Goal: Check status

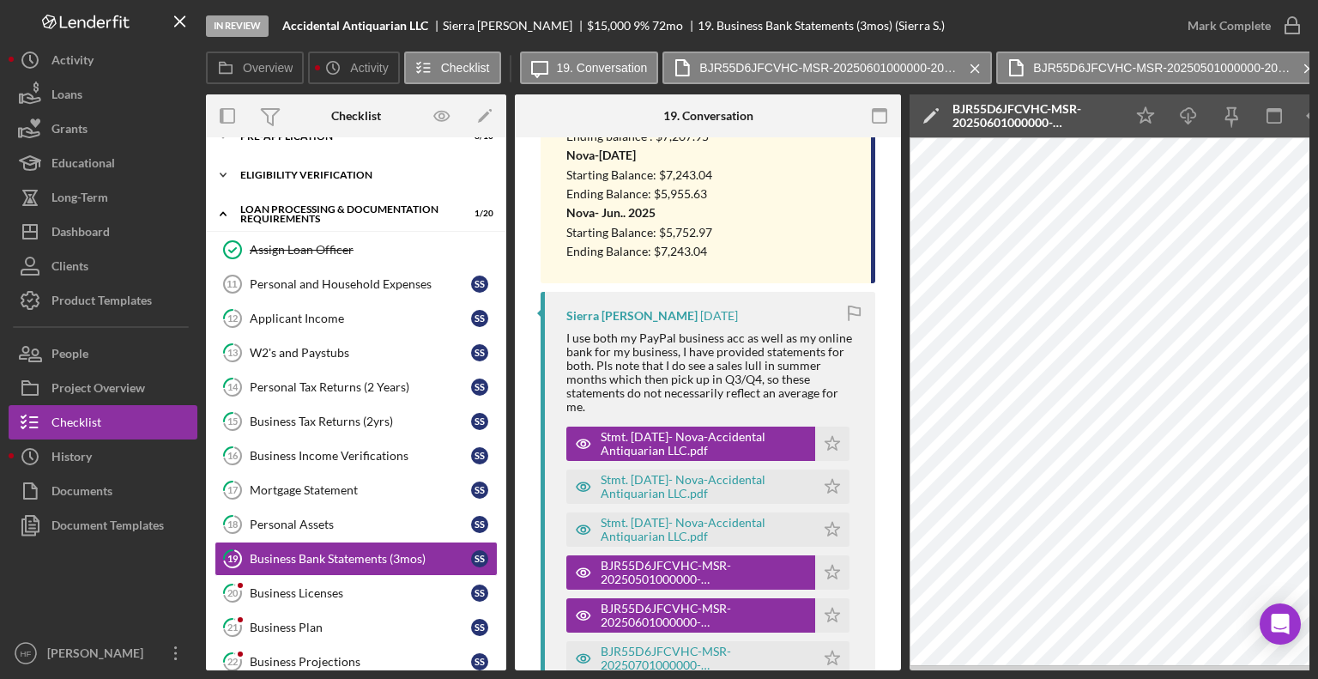
click at [268, 181] on div "Icon/Expander Eligibility Verification 10 / 13" at bounding box center [356, 175] width 300 height 34
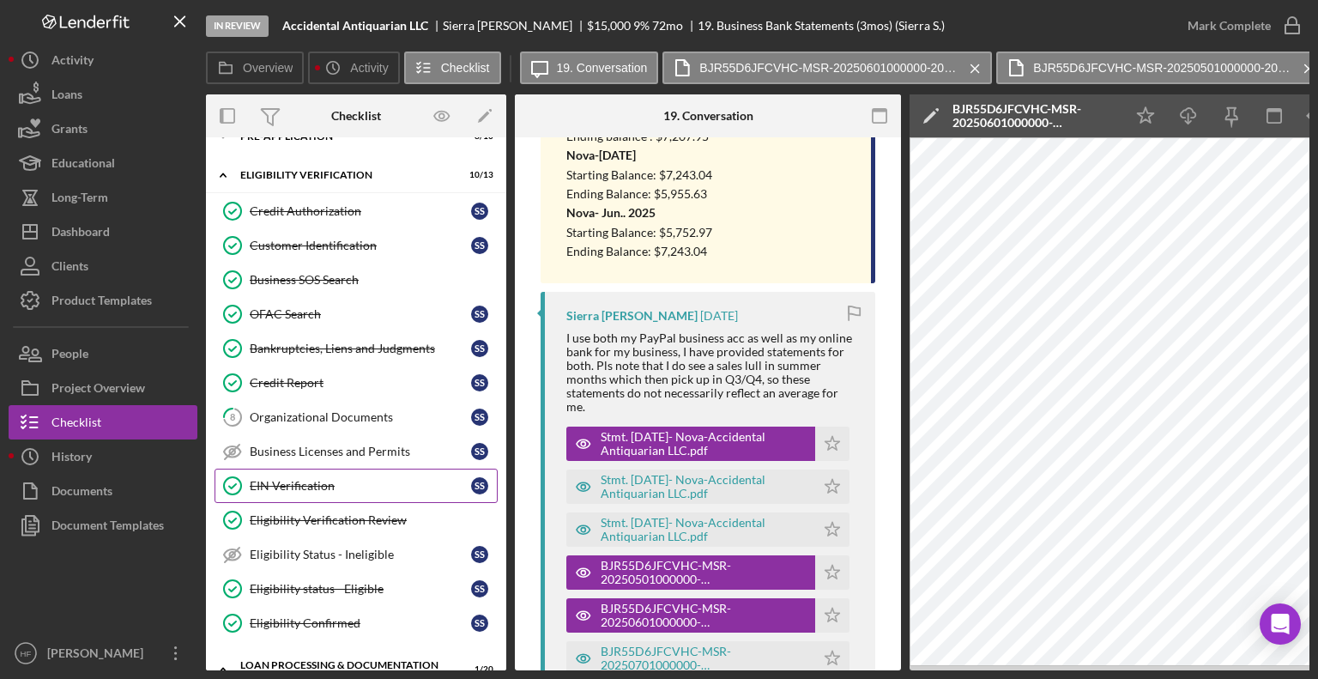
click at [369, 482] on div "EIN Verification" at bounding box center [360, 486] width 221 height 14
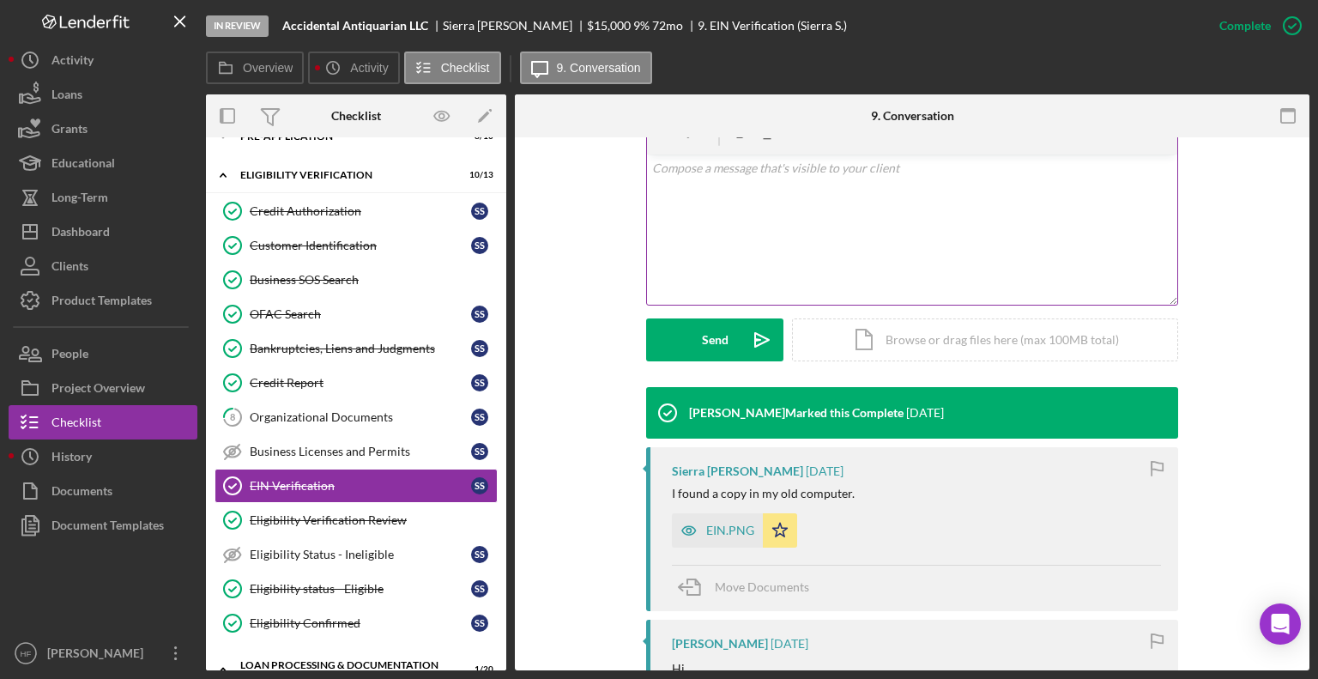
scroll to position [333, 0]
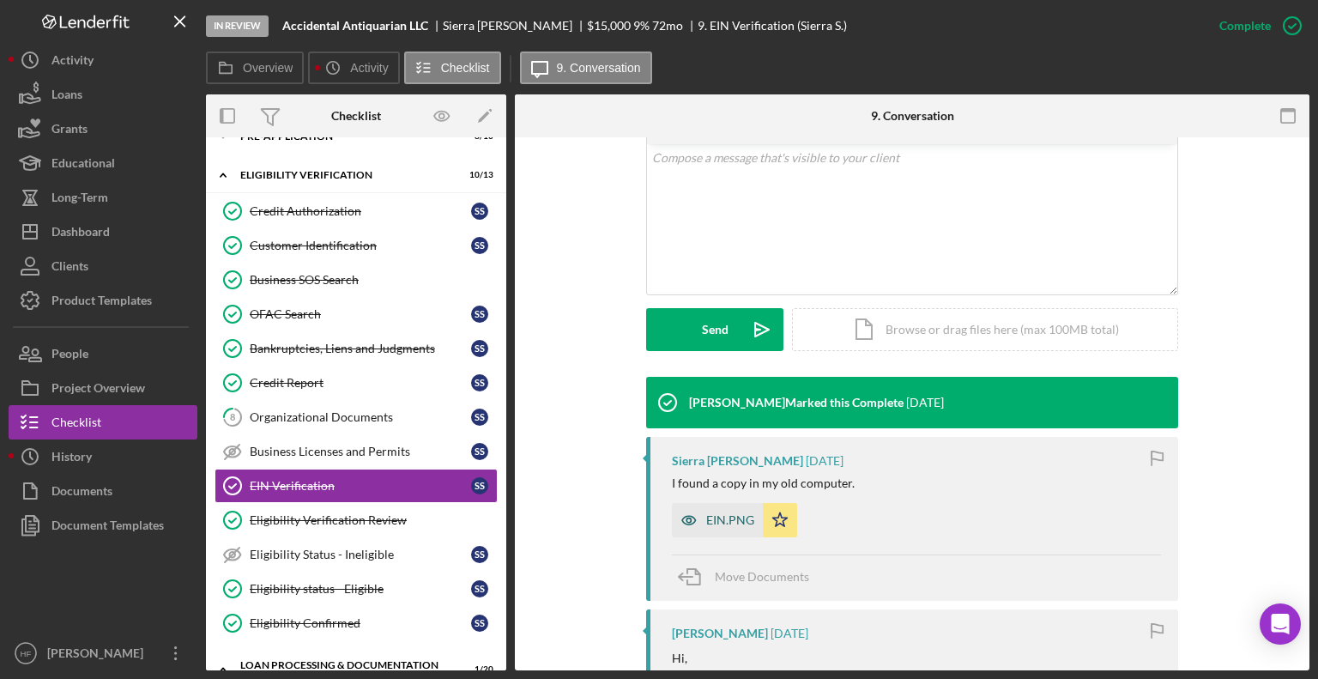
click at [704, 533] on div "EIN.PNG" at bounding box center [717, 520] width 91 height 34
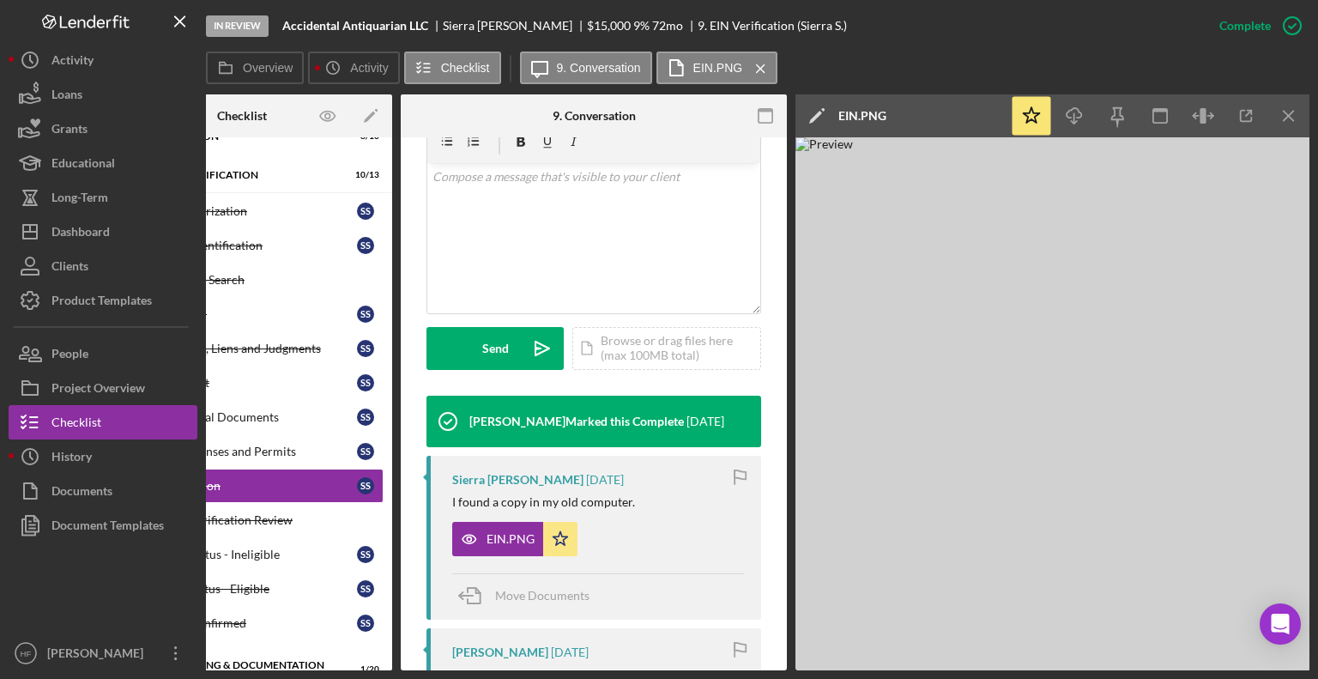
scroll to position [0, 0]
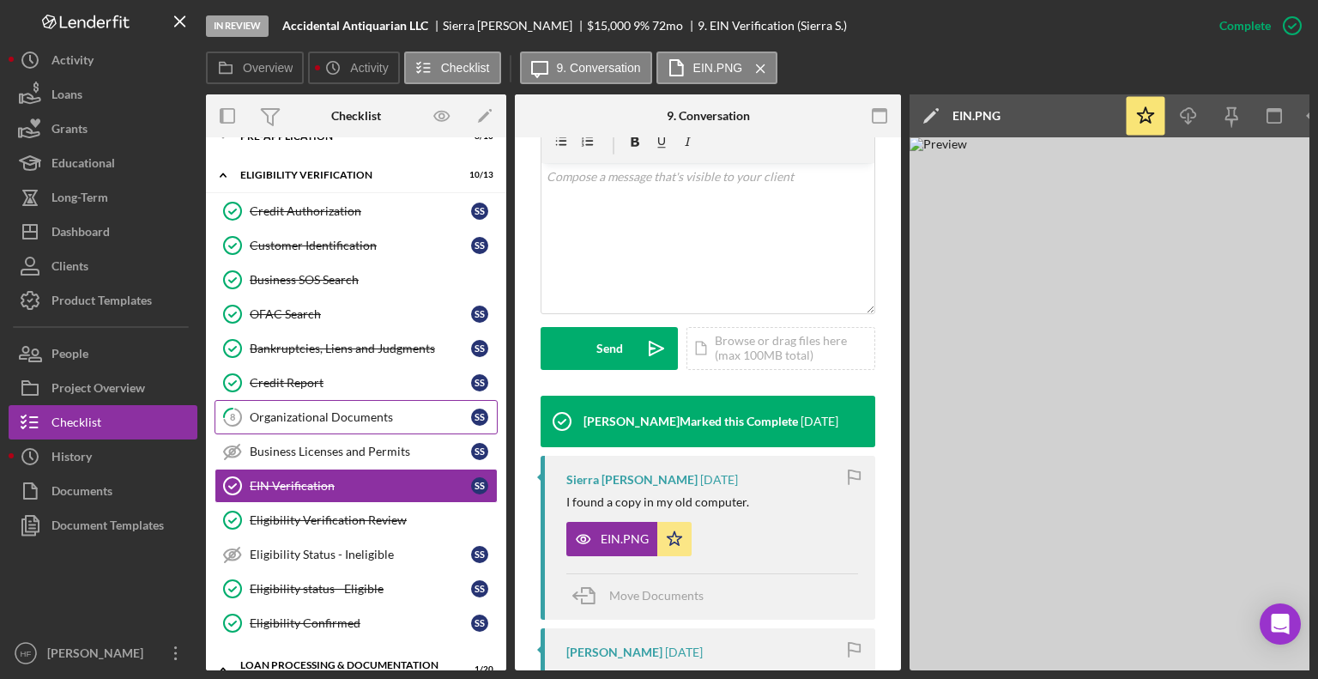
click at [282, 419] on div "Organizational Documents" at bounding box center [360, 417] width 221 height 14
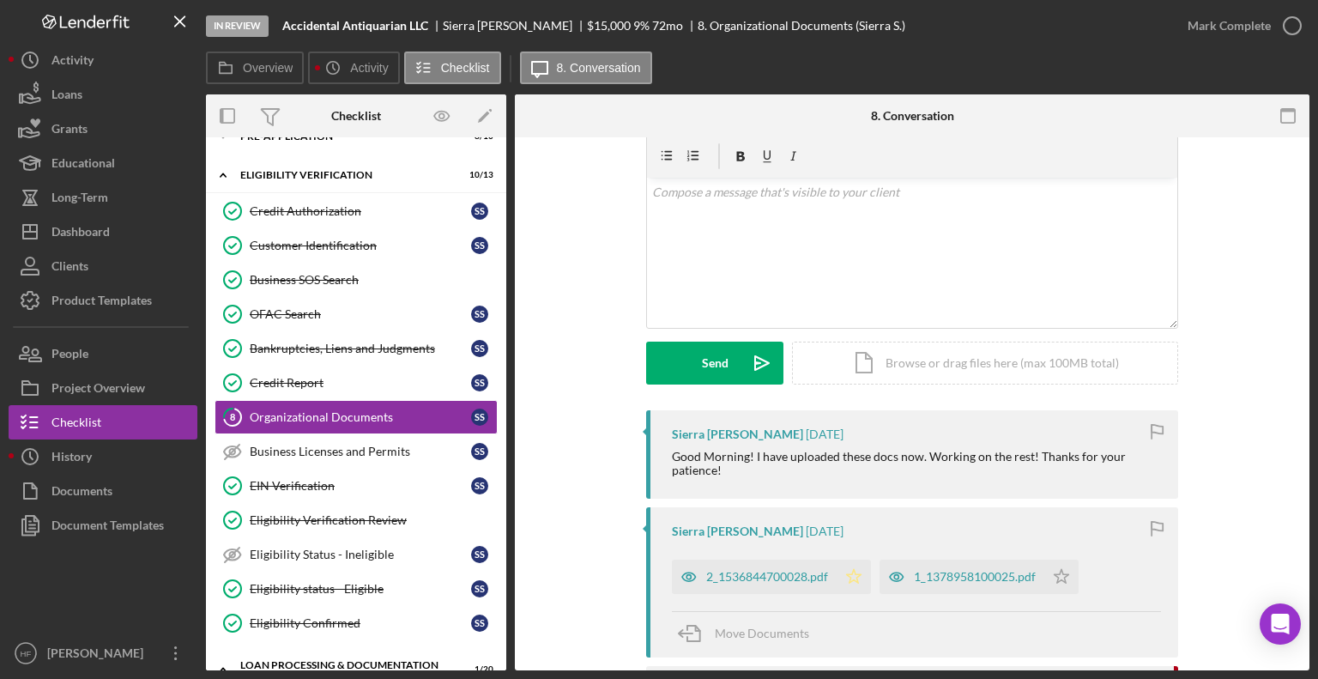
scroll to position [64, 0]
click at [791, 573] on div "2_1536844700028.pdf" at bounding box center [767, 576] width 122 height 14
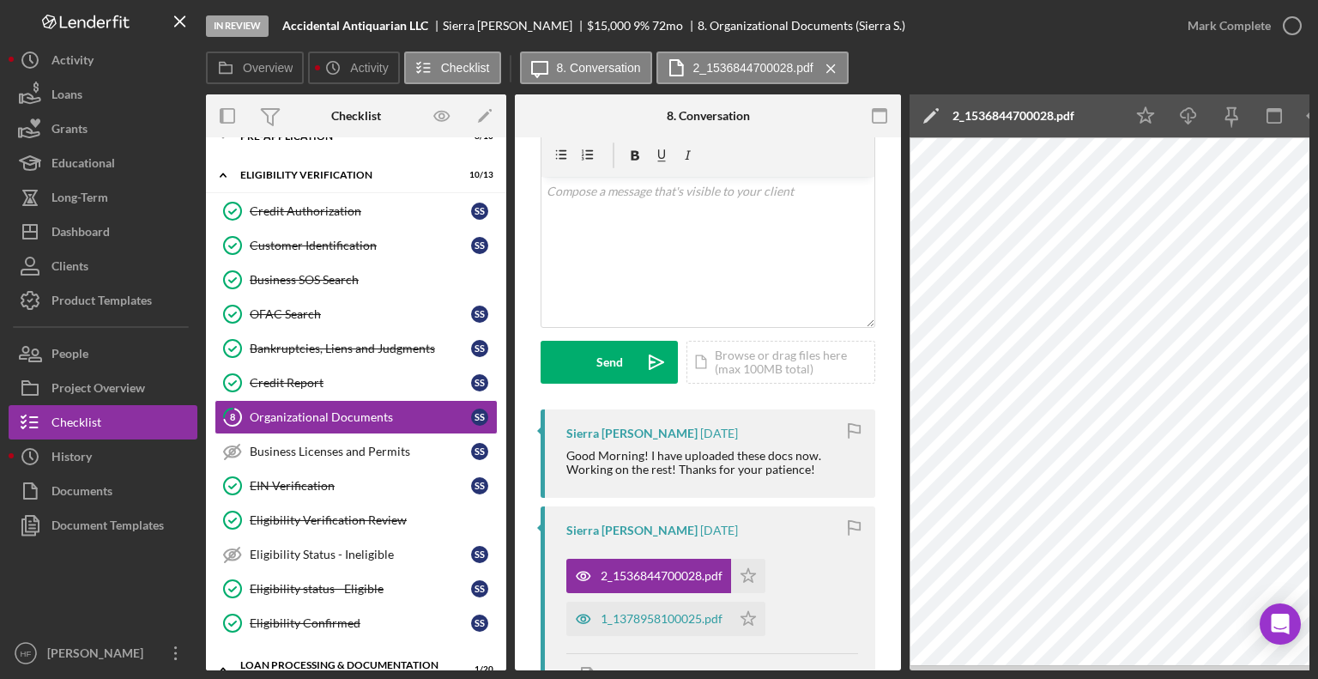
scroll to position [0, 114]
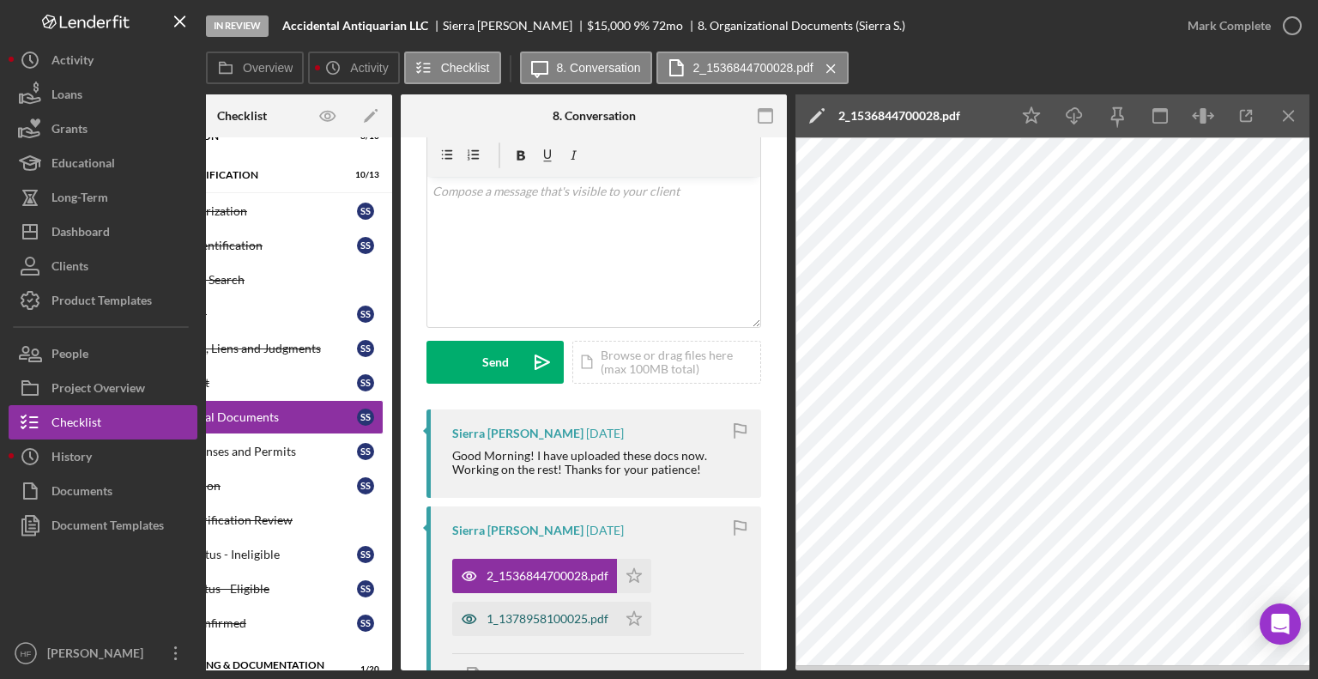
click at [537, 617] on div "1_1378958100025.pdf" at bounding box center [548, 619] width 122 height 14
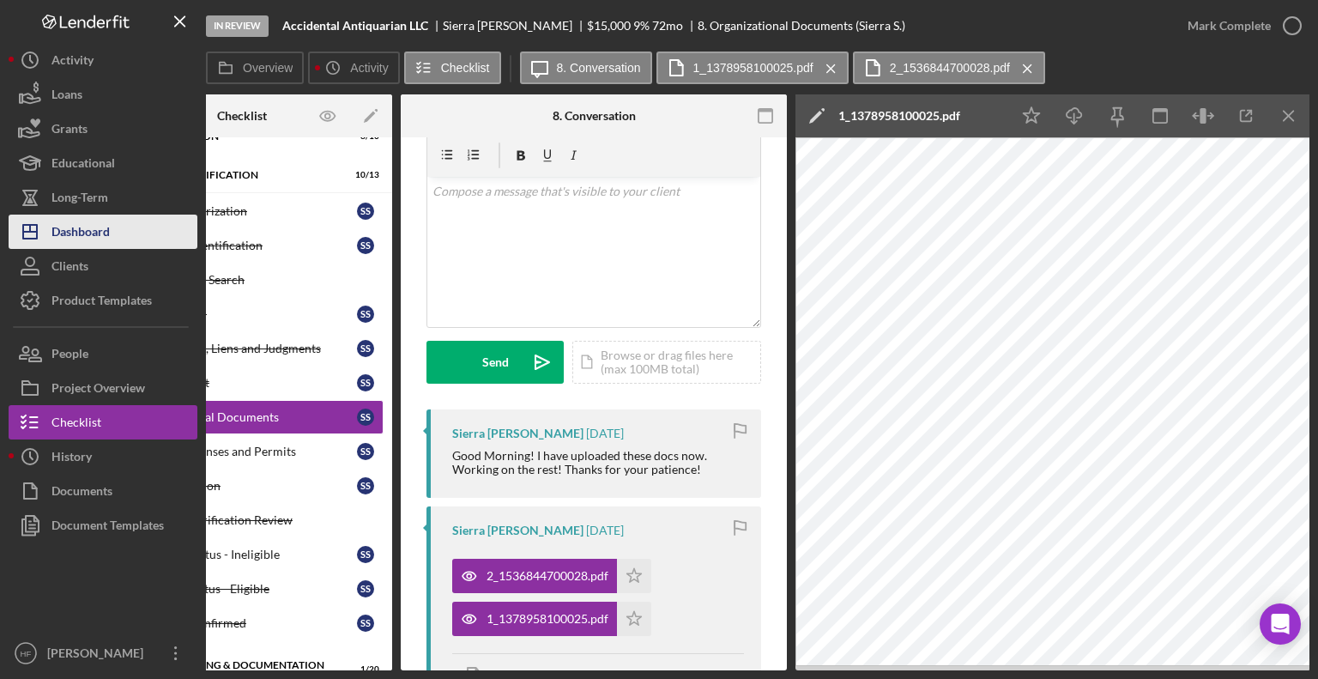
click at [96, 229] on div "Dashboard" at bounding box center [81, 234] width 58 height 39
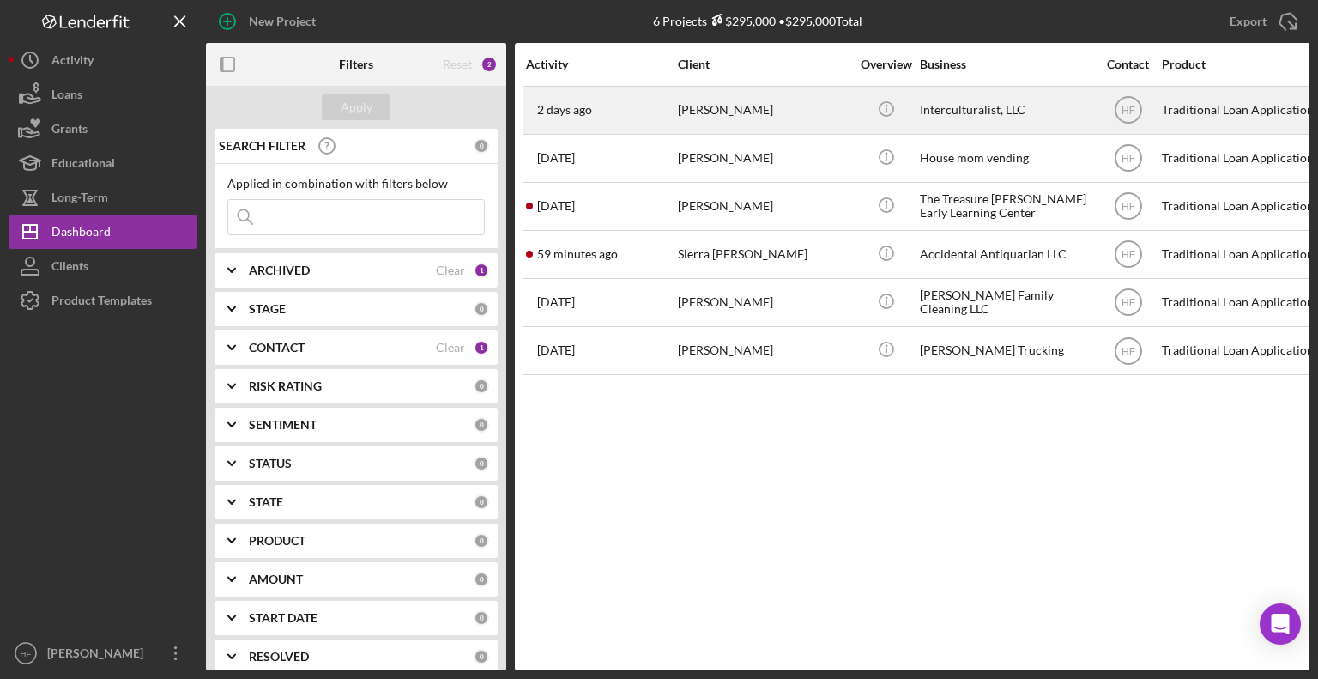
click at [735, 128] on div "[PERSON_NAME]" at bounding box center [764, 110] width 172 height 45
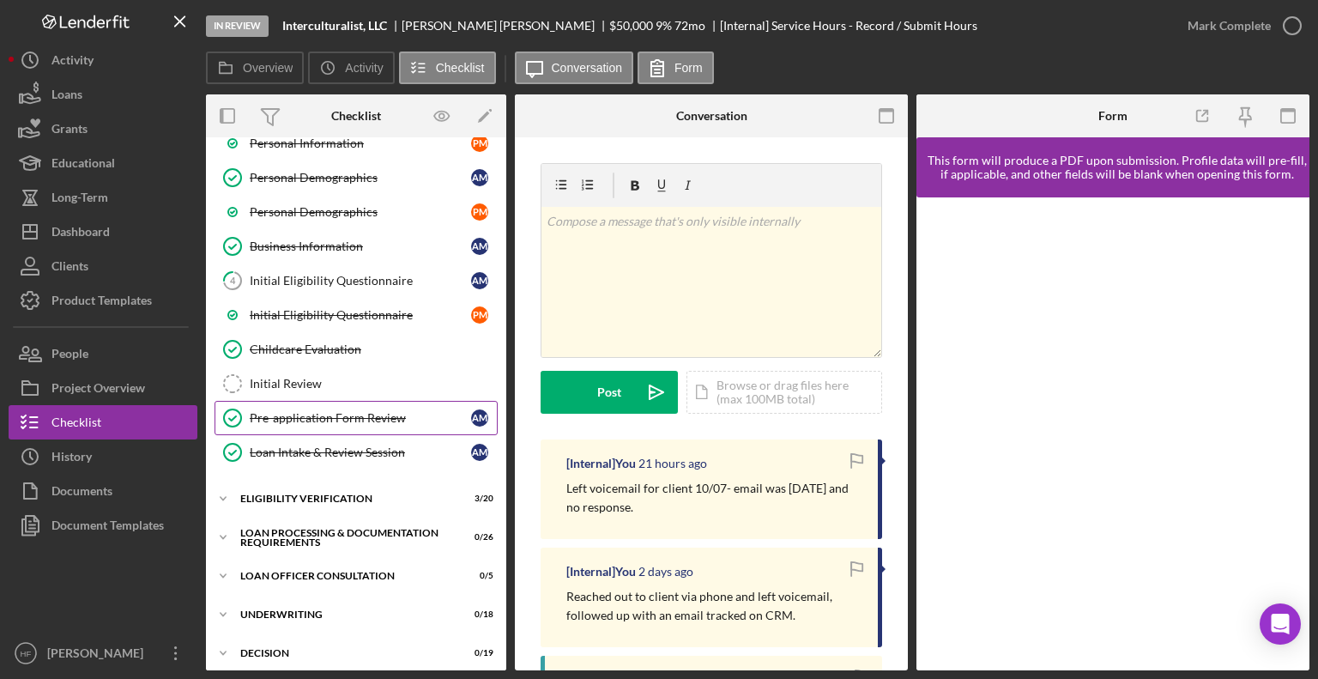
scroll to position [204, 0]
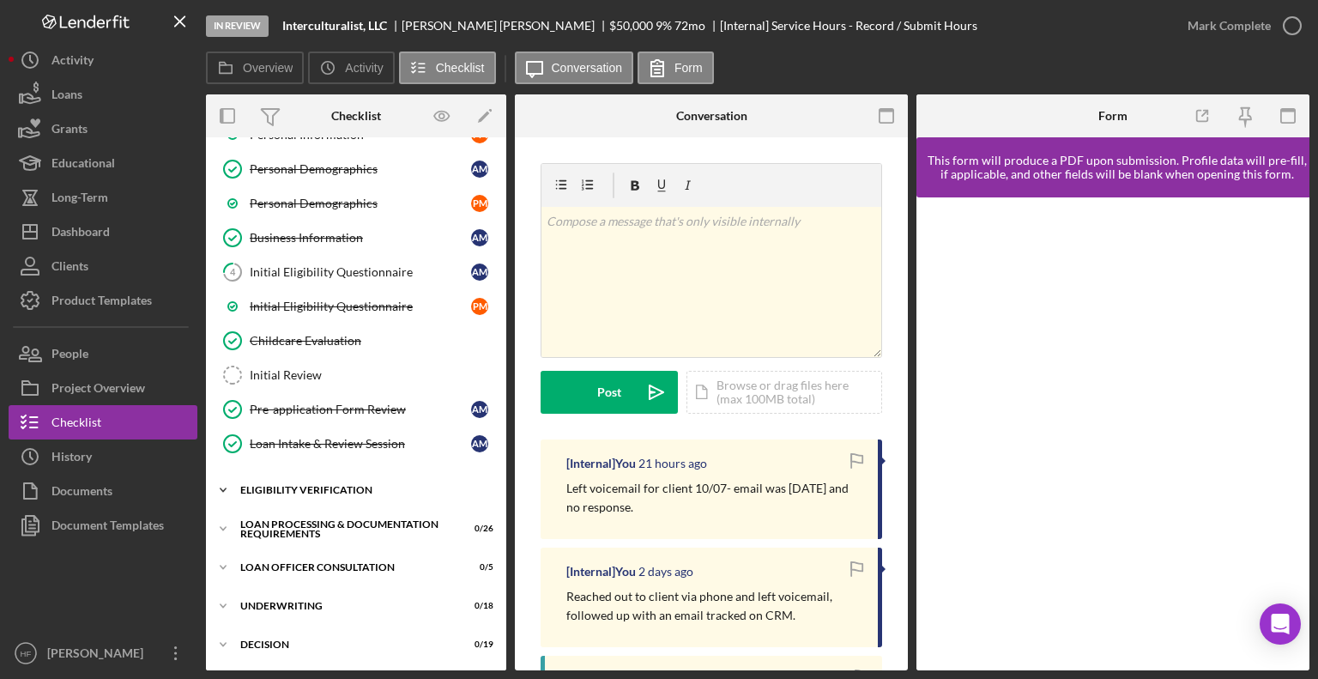
click at [342, 485] on div "Eligibility Verification" at bounding box center [362, 490] width 245 height 10
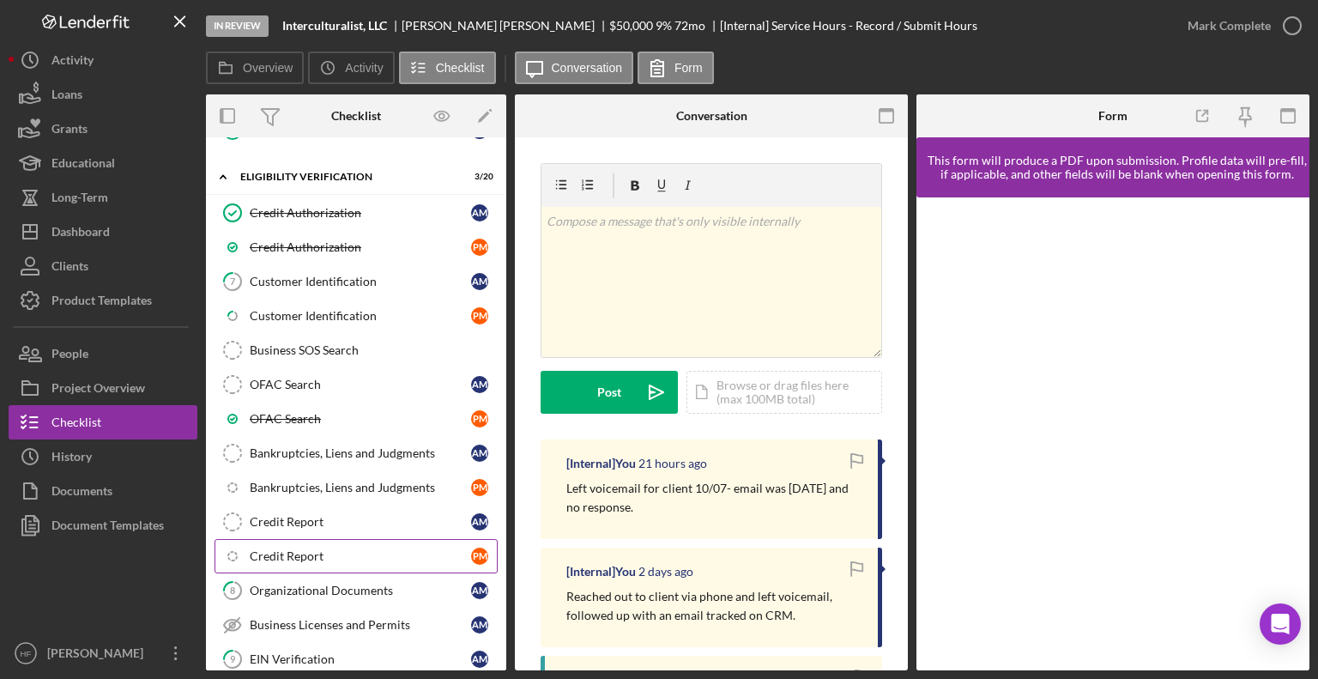
scroll to position [518, 0]
click at [389, 592] on link "8 Organizational Documents A M" at bounding box center [356, 590] width 283 height 34
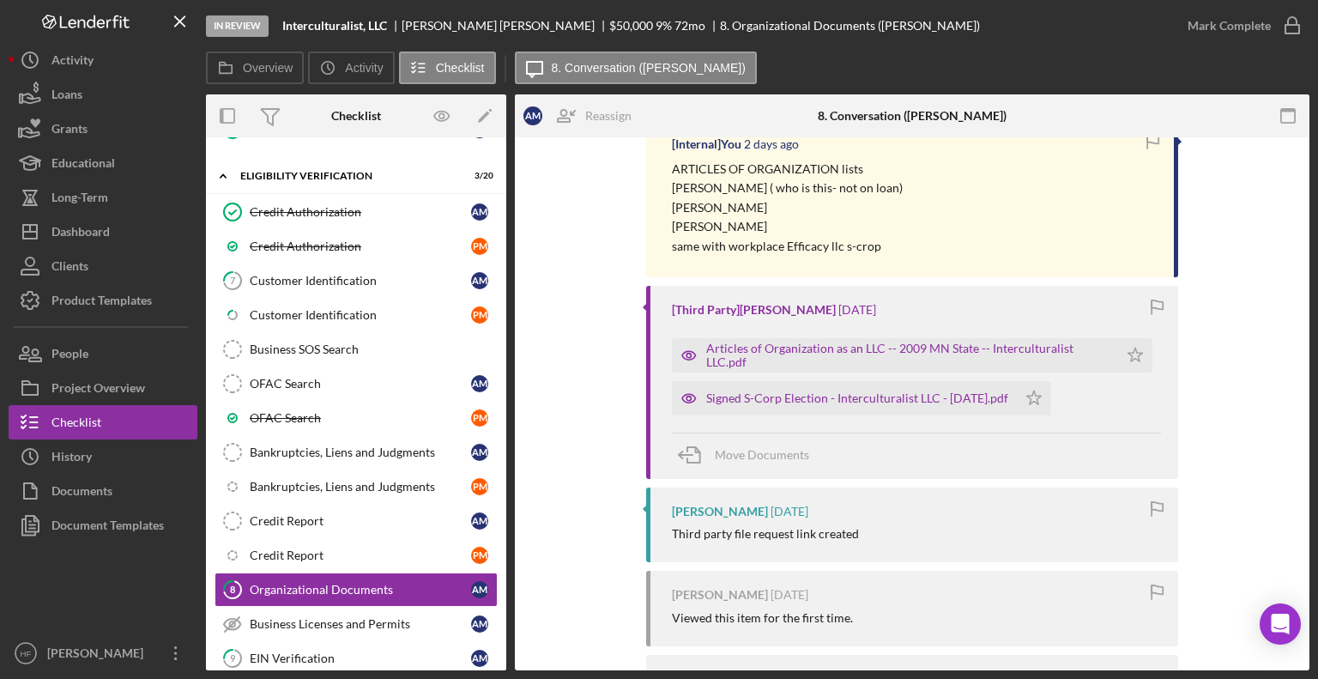
scroll to position [355, 0]
click at [838, 350] on div "Articles of Organization as an LLC -- 2009 MN State -- Interculturalist LLC.pdf" at bounding box center [907, 353] width 403 height 27
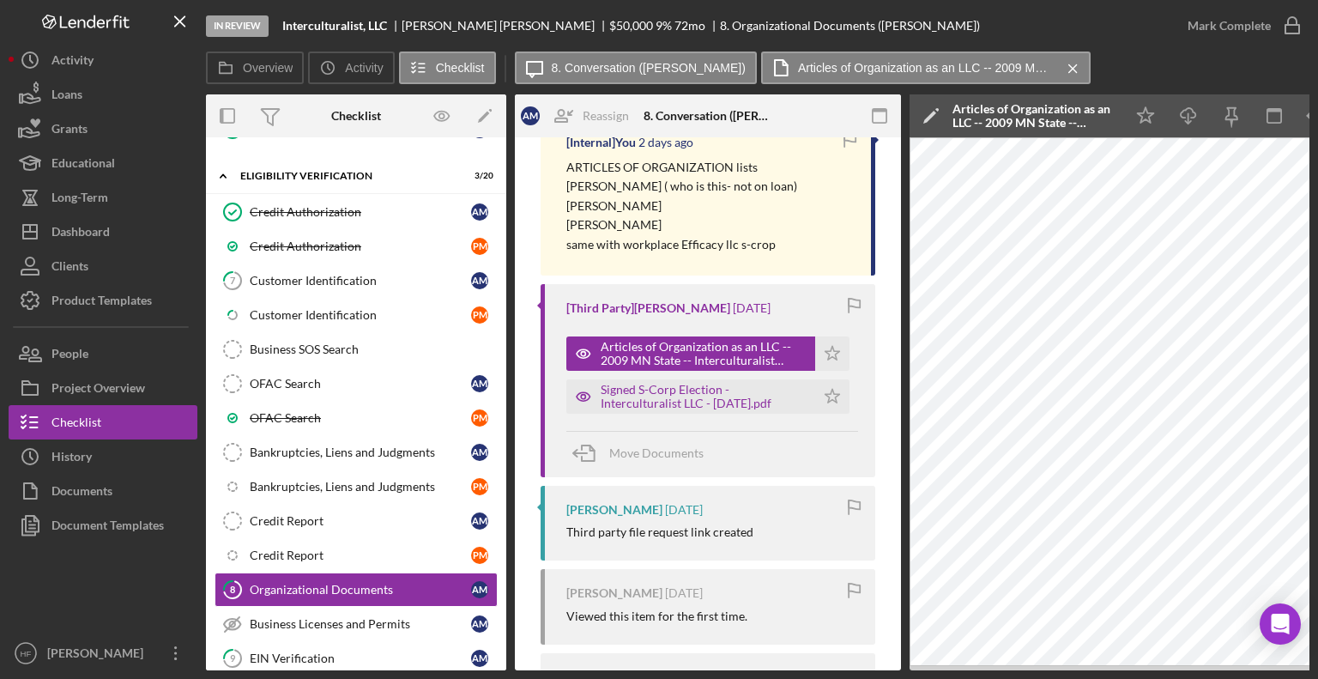
scroll to position [0, 114]
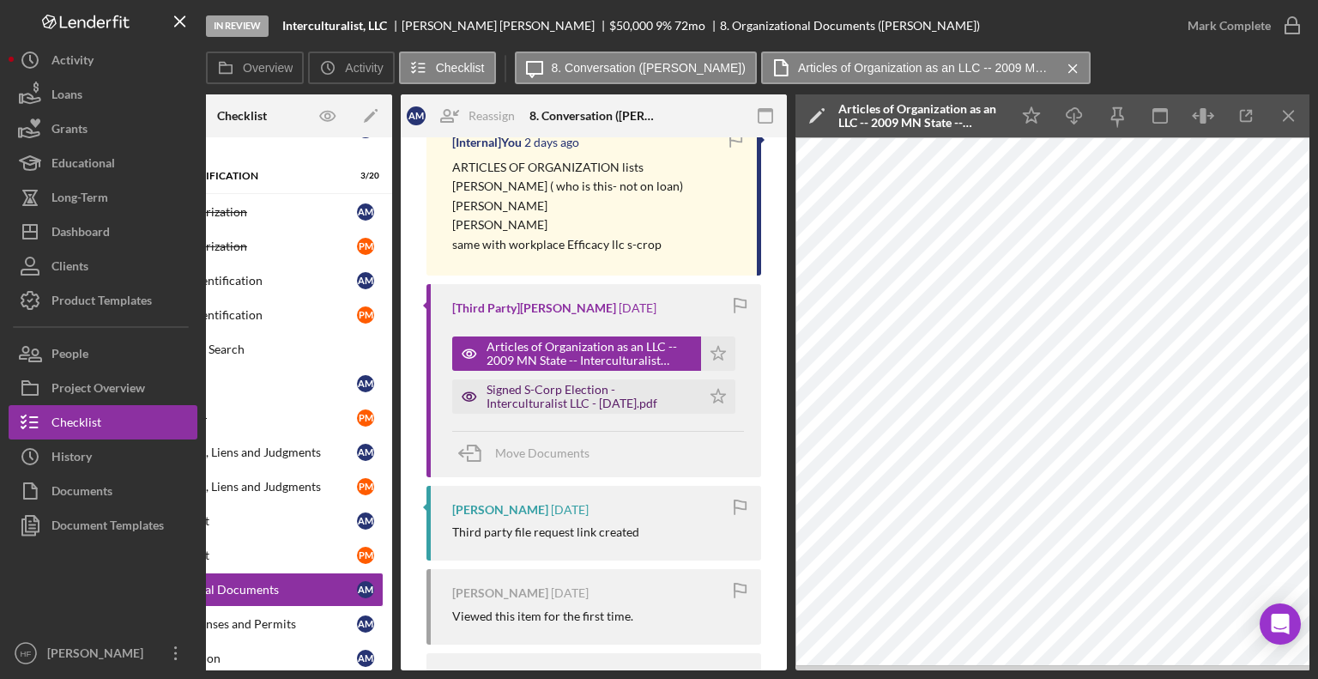
click at [533, 403] on div "Signed S-Corp Election - Interculturalist LLC - [DATE].pdf" at bounding box center [590, 396] width 206 height 27
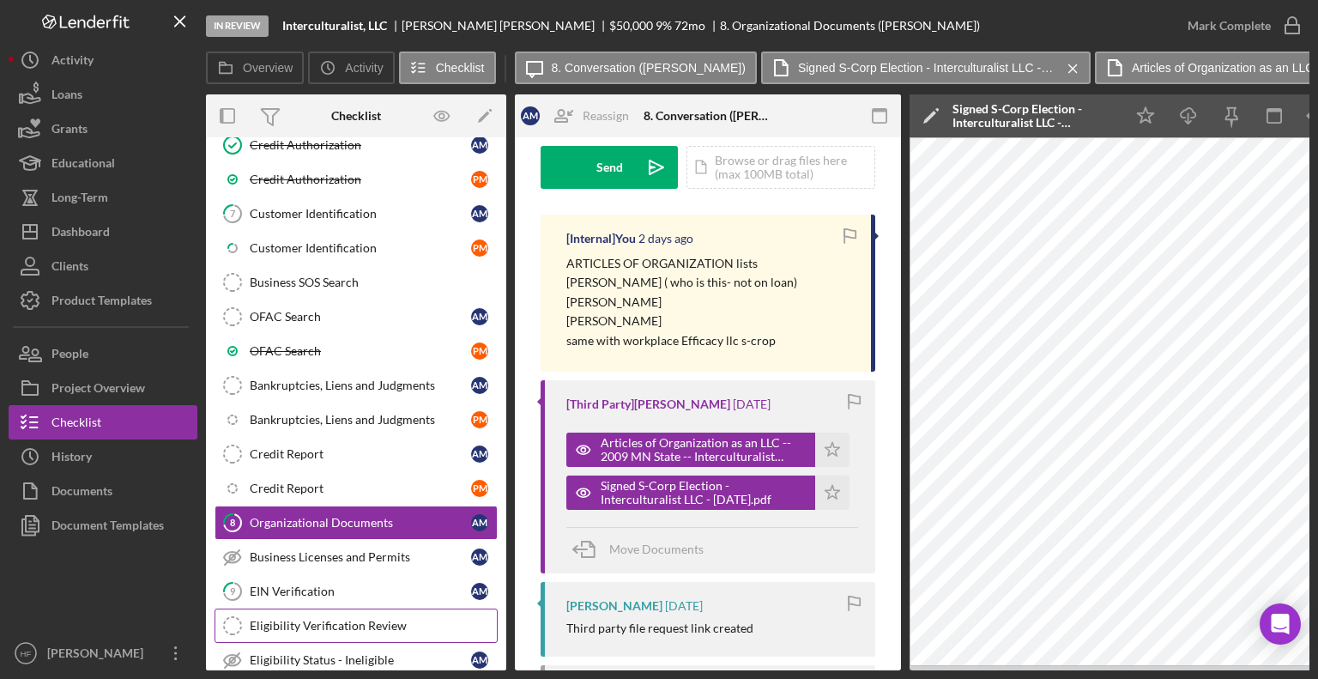
scroll to position [586, 0]
click at [567, 476] on button "Signed S-Corp Election - Interculturalist LLC - [DATE].pdf Icon/Star" at bounding box center [708, 493] width 283 height 34
